Goal: Information Seeking & Learning: Learn about a topic

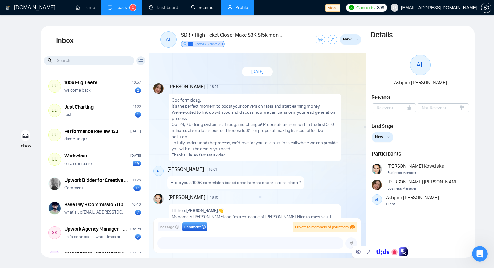
scroll to position [287, 0]
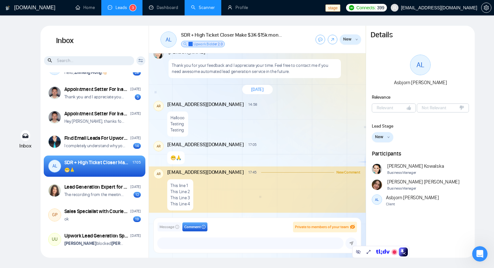
click at [213, 10] on link "Scanner" at bounding box center [203, 7] width 24 height 5
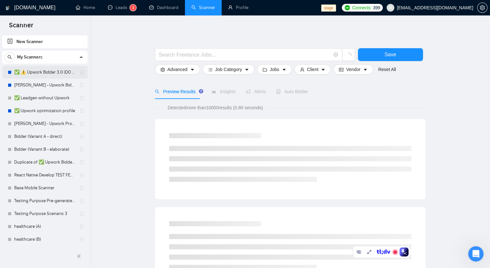
click at [52, 71] on link "✅ ⚠️ Upwork Bidder 3.0 (DO NOT TOUCH)" at bounding box center [44, 72] width 61 height 13
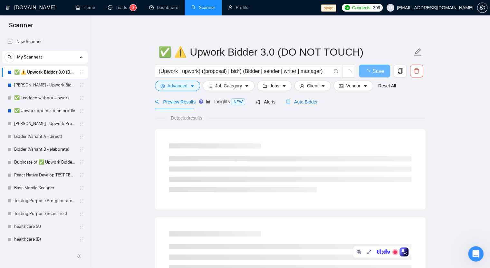
click at [304, 102] on span "Auto Bidder" at bounding box center [302, 101] width 32 height 5
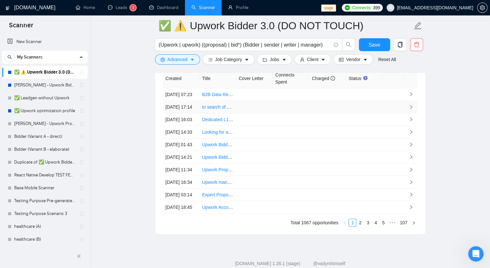
scroll to position [1649, 0]
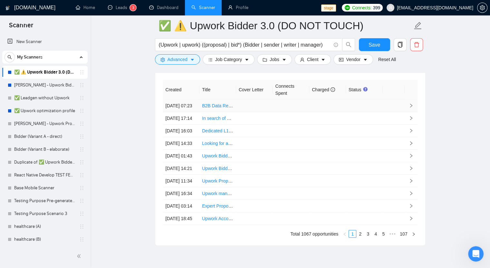
click at [187, 100] on td "[DATE] 07:23" at bounding box center [181, 106] width 37 height 13
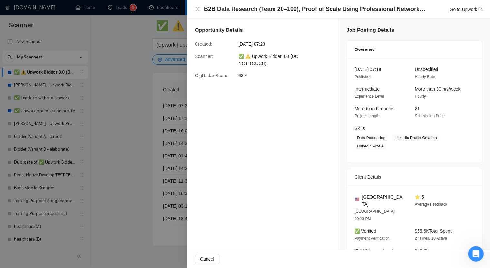
click at [346, 31] on h5 "Job Posting Details" at bounding box center [370, 30] width 48 height 8
drag, startPoint x: 354, startPoint y: 30, endPoint x: 381, endPoint y: 35, distance: 27.2
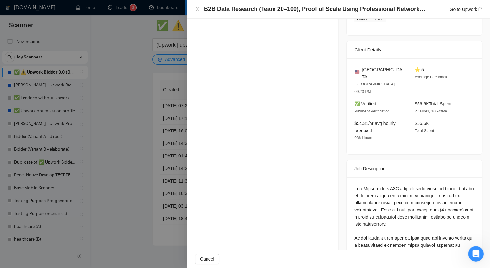
scroll to position [129, 0]
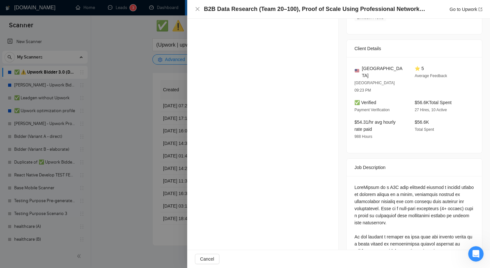
click at [200, 9] on div "B2B Data Research (Team 20–100), Proof of Scale Using Professional Network Prof…" at bounding box center [338, 9] width 287 height 8
click at [199, 8] on icon "close" at bounding box center [197, 8] width 5 height 5
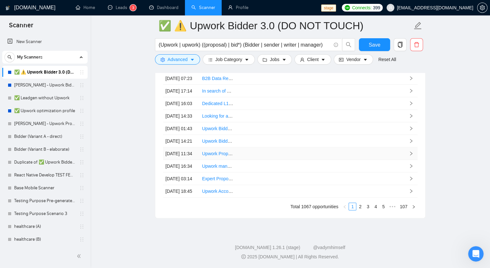
scroll to position [1734, 0]
click at [369, 209] on link "3" at bounding box center [367, 206] width 7 height 7
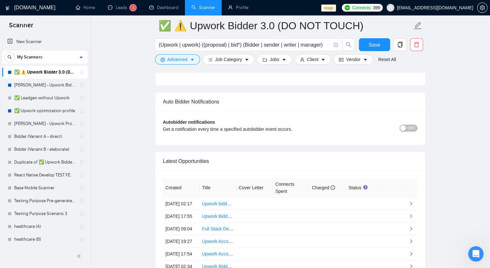
scroll to position [1605, 0]
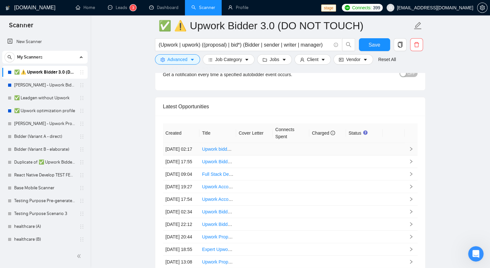
click at [282, 143] on td at bounding box center [290, 149] width 37 height 13
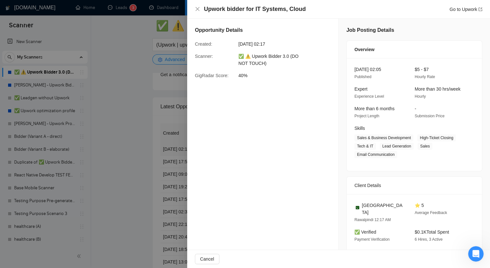
scroll to position [89, 0]
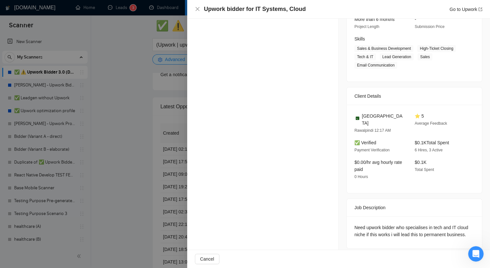
click at [161, 68] on div at bounding box center [245, 134] width 490 height 268
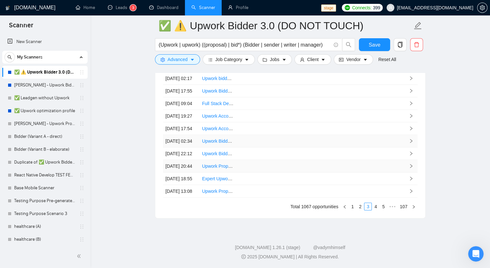
scroll to position [1734, 0]
click at [278, 185] on td at bounding box center [290, 191] width 37 height 13
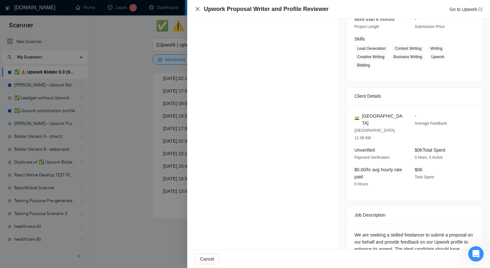
click at [198, 7] on icon "close" at bounding box center [197, 8] width 5 height 5
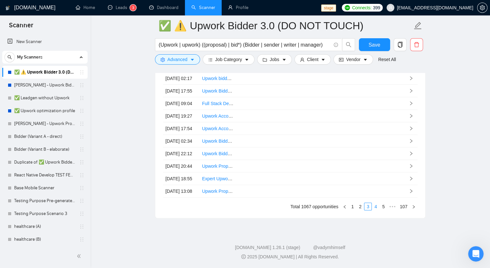
click at [375, 205] on link "4" at bounding box center [375, 206] width 7 height 7
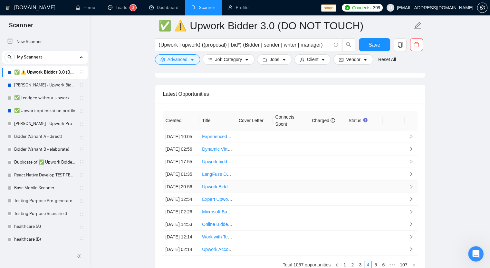
scroll to position [1605, 0]
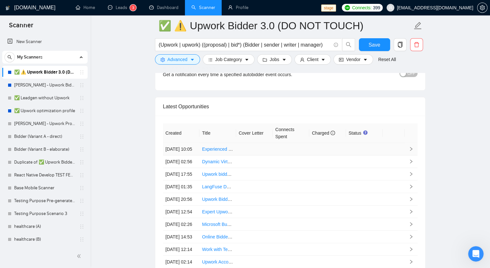
click at [287, 143] on td at bounding box center [290, 149] width 37 height 13
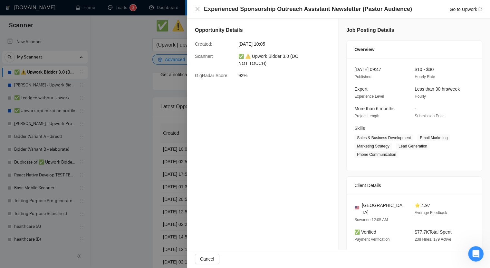
click at [193, 7] on div "Experienced Sponsorship Outreach Assistant Newsletter (Pastor Audience) Go to U…" at bounding box center [338, 9] width 303 height 19
click at [196, 8] on icon "close" at bounding box center [197, 9] width 4 height 4
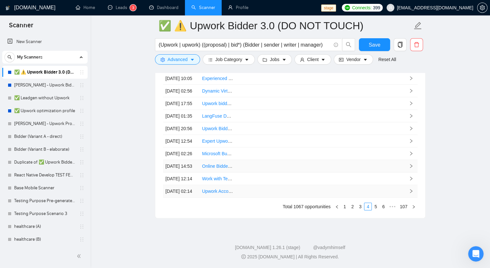
scroll to position [1734, 0]
click at [382, 208] on link "6" at bounding box center [383, 206] width 7 height 7
click at [385, 208] on link "8" at bounding box center [383, 206] width 7 height 7
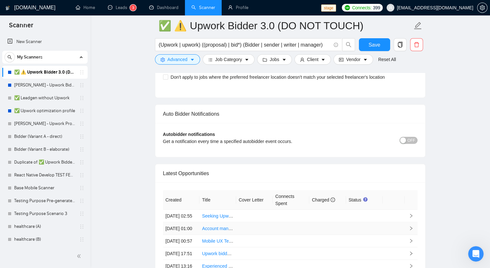
scroll to position [1573, 0]
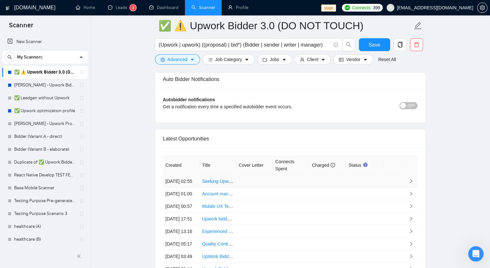
click at [281, 175] on td at bounding box center [290, 181] width 37 height 13
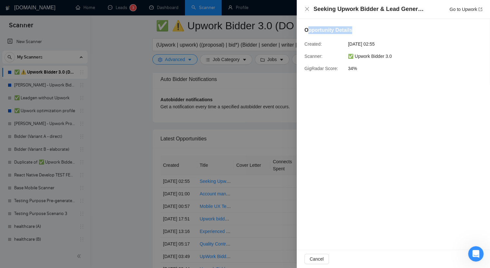
drag, startPoint x: 306, startPoint y: 32, endPoint x: 352, endPoint y: 30, distance: 45.1
click at [352, 30] on div "Opportunity Details" at bounding box center [392, 31] width 177 height 10
click at [417, 43] on span "[DATE] 02:55" at bounding box center [396, 44] width 97 height 7
click at [305, 9] on icon "close" at bounding box center [306, 8] width 5 height 5
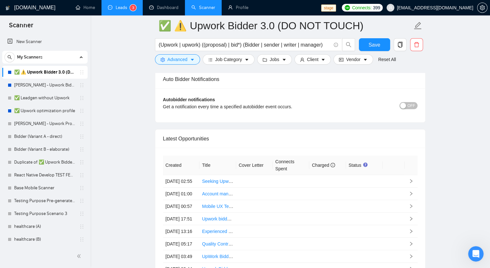
click at [126, 7] on link "Leads 3" at bounding box center [122, 7] width 28 height 5
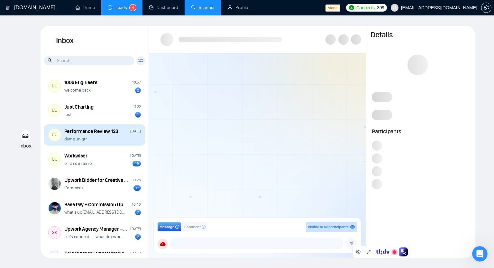
click at [94, 138] on div "dame un grr" at bounding box center [102, 139] width 77 height 6
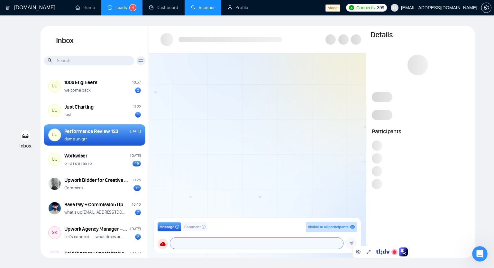
click at [182, 244] on textarea at bounding box center [256, 243] width 173 height 11
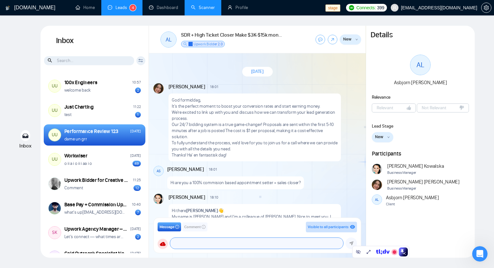
scroll to position [287, 0]
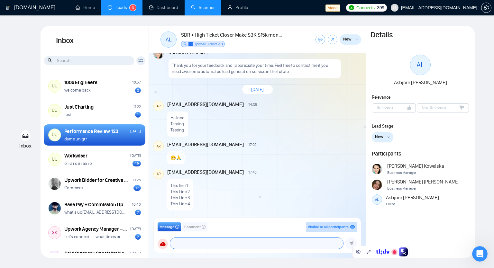
click at [193, 245] on textarea at bounding box center [256, 243] width 173 height 11
type textarea "wakwkak"
click at [178, 227] on icon "info-circle" at bounding box center [177, 227] width 4 height 4
click at [203, 229] on button "Comment" at bounding box center [195, 227] width 25 height 9
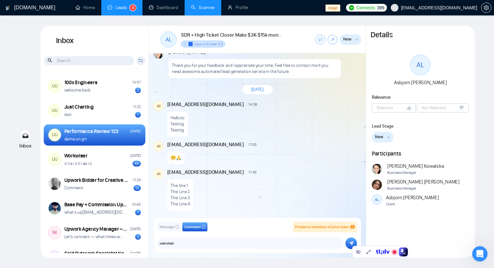
click at [206, 227] on icon "info-circle" at bounding box center [204, 227] width 4 height 4
click at [178, 227] on icon "info-circle" at bounding box center [177, 227] width 4 height 4
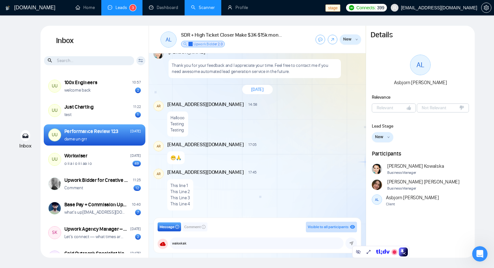
click at [179, 227] on icon "info-circle" at bounding box center [177, 227] width 4 height 4
click at [208, 226] on button "Comment" at bounding box center [195, 227] width 25 height 9
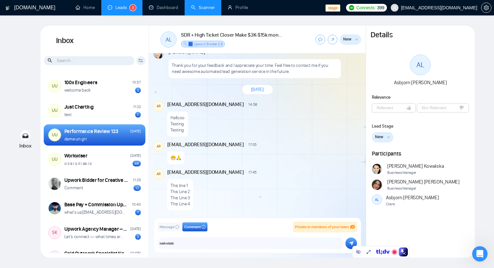
click at [201, 226] on span "Comment" at bounding box center [192, 227] width 16 height 6
click at [172, 229] on span "Message" at bounding box center [167, 227] width 15 height 6
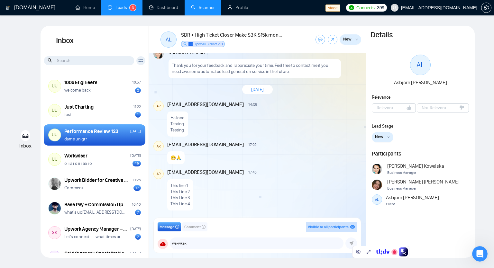
click at [179, 229] on icon "info-circle" at bounding box center [177, 227] width 4 height 4
drag, startPoint x: 212, startPoint y: 230, endPoint x: 207, endPoint y: 229, distance: 5.2
click at [212, 230] on div "Message Comment Visible to all participants" at bounding box center [258, 227] width 200 height 11
click at [203, 227] on icon "info-circle" at bounding box center [204, 227] width 4 height 4
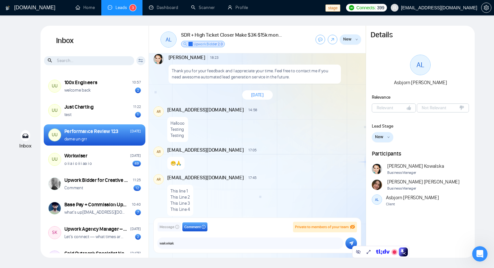
scroll to position [287, 0]
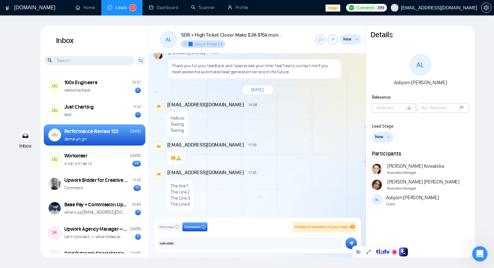
click at [363, 219] on div "Message Comment Private to members of your team [EMAIL_ADDRESS][DOMAIN_NAME] [P…" at bounding box center [257, 235] width 217 height 45
drag, startPoint x: 363, startPoint y: 219, endPoint x: 340, endPoint y: 209, distance: 26.0
click at [362, 218] on div "Message Comment Private to members of your team [EMAIL_ADDRESS][DOMAIN_NAME] [P…" at bounding box center [257, 235] width 217 height 45
drag, startPoint x: 193, startPoint y: 174, endPoint x: 210, endPoint y: 174, distance: 16.7
click at [210, 174] on span "[EMAIL_ADDRESS][DOMAIN_NAME]" at bounding box center [205, 172] width 77 height 7
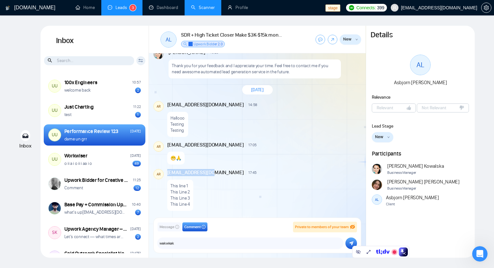
click at [204, 7] on link "Scanner" at bounding box center [203, 7] width 24 height 5
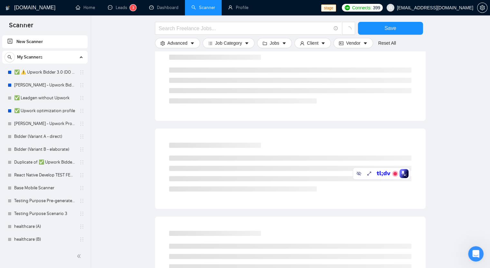
scroll to position [64, 0]
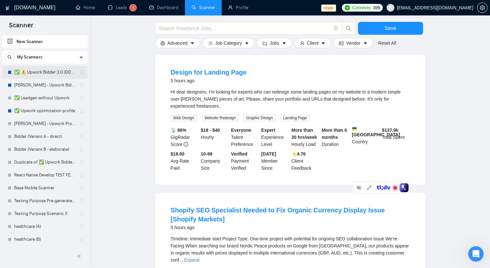
click at [40, 71] on link "✅ ⚠️ Upwork Bidder 3.0 (DO NOT TOUCH)" at bounding box center [44, 72] width 61 height 13
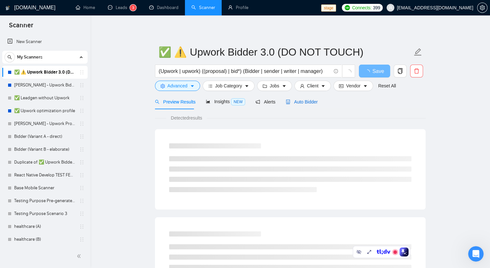
click at [309, 101] on span "Auto Bidder" at bounding box center [302, 101] width 32 height 5
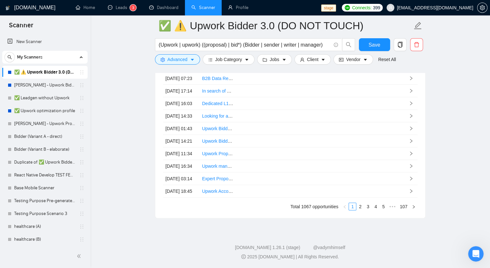
scroll to position [1698, 0]
click at [381, 211] on link "5" at bounding box center [383, 206] width 7 height 7
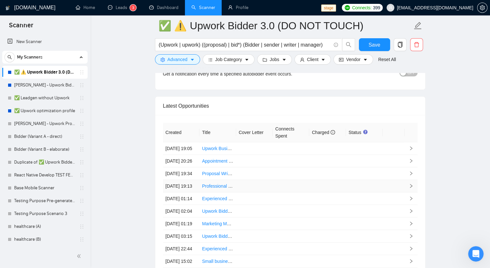
scroll to position [1601, 0]
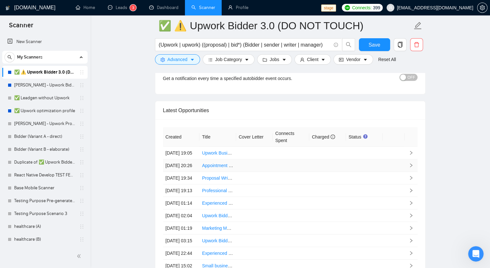
click at [279, 163] on td at bounding box center [290, 166] width 37 height 13
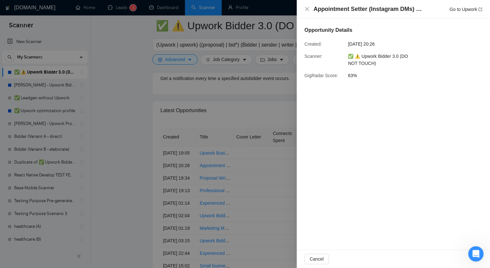
click at [436, 68] on div "Opportunity Details Created: [DATE] 20:26 Scanner: ✅ ⚠️ Upwork Bidder 3.0 (DO N…" at bounding box center [392, 55] width 193 height 73
click at [308, 9] on icon "close" at bounding box center [306, 8] width 5 height 5
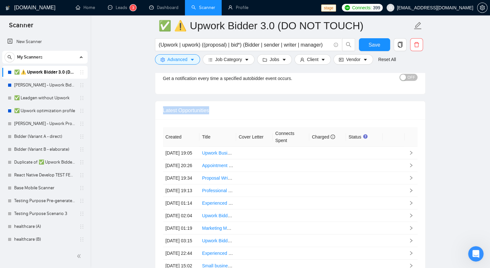
drag, startPoint x: 219, startPoint y: 94, endPoint x: 153, endPoint y: 98, distance: 66.1
copy div "Latest Opportunities"
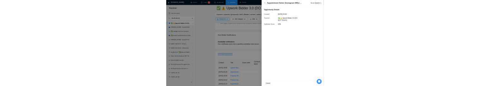
scroll to position [1537, 0]
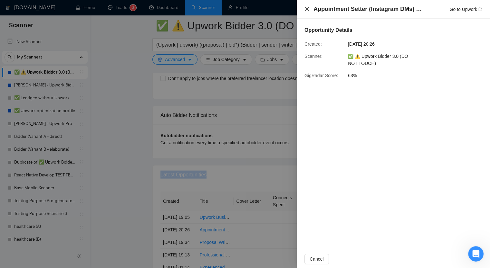
click at [308, 10] on icon "close" at bounding box center [307, 9] width 4 height 4
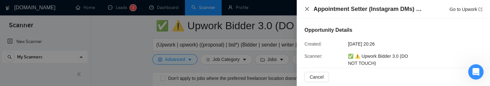
click at [304, 10] on div "Appointment Setter (Instagram DMs) — $600/mo base + Commission | Coaches & Cour…" at bounding box center [392, 9] width 193 height 19
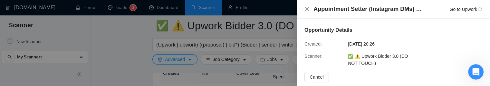
scroll to position [1666, 0]
click at [307, 9] on icon "close" at bounding box center [306, 8] width 5 height 5
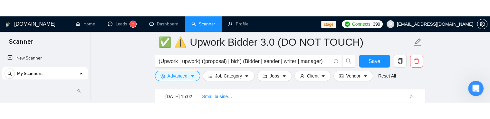
scroll to position [1794, 0]
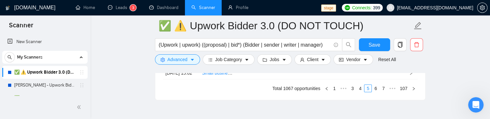
click at [259, 67] on td at bounding box center [254, 60] width 37 height 13
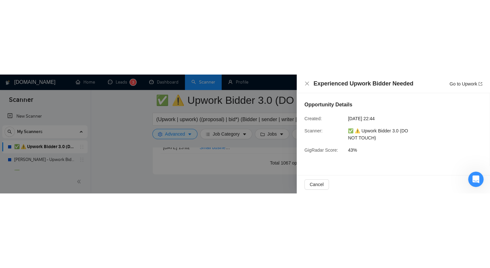
scroll to position [1734, 0]
